Goal: Task Accomplishment & Management: Use online tool/utility

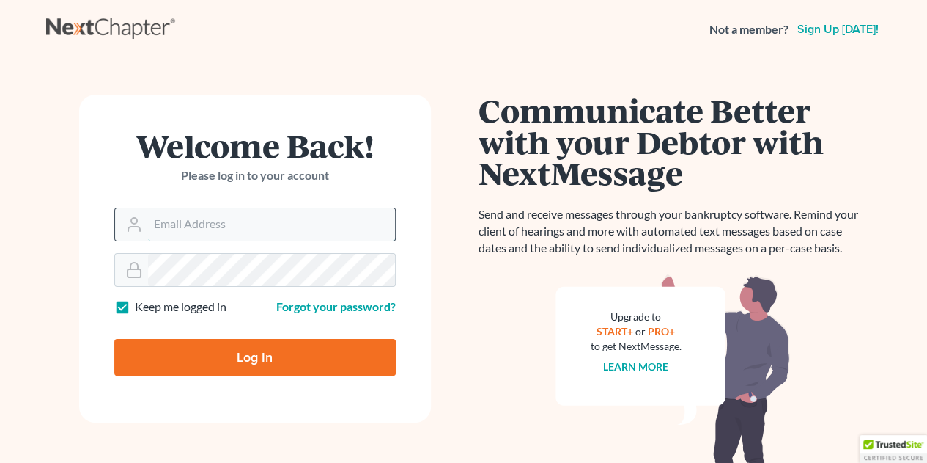
click at [177, 224] on input "Email Address" at bounding box center [271, 224] width 247 height 32
type input "mully24@gmail.com"
click at [114, 339] on input "Log In" at bounding box center [255, 357] width 282 height 37
type input "Thinking..."
